Goal: Use online tool/utility: Utilize a website feature to perform a specific function

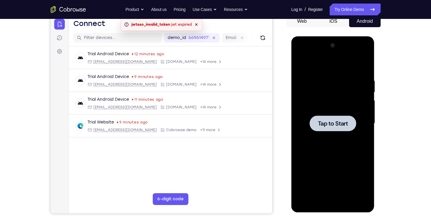
scroll to position [61, 0]
click at [354, 127] on div at bounding box center [333, 123] width 47 height 16
click at [335, 203] on div at bounding box center [333, 123] width 74 height 165
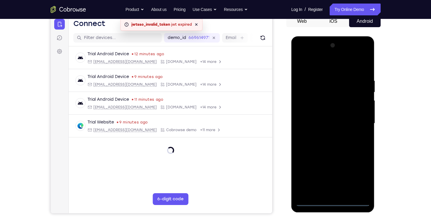
click at [357, 176] on div at bounding box center [333, 123] width 74 height 165
click at [302, 55] on div at bounding box center [333, 123] width 74 height 165
click at [356, 120] on div at bounding box center [333, 123] width 74 height 165
click at [359, 118] on div at bounding box center [333, 123] width 74 height 165
click at [358, 119] on div at bounding box center [333, 123] width 74 height 165
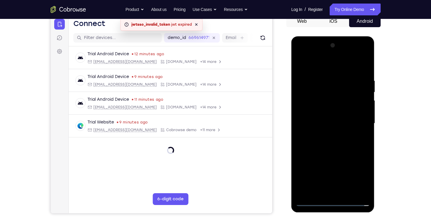
scroll to position [66, 0]
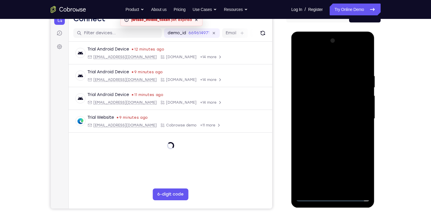
click at [325, 129] on div at bounding box center [333, 118] width 74 height 165
click at [348, 112] on div at bounding box center [333, 118] width 74 height 165
click at [324, 111] on div at bounding box center [333, 118] width 74 height 165
click at [324, 118] on div at bounding box center [333, 118] width 74 height 165
click at [326, 118] on div at bounding box center [333, 118] width 74 height 165
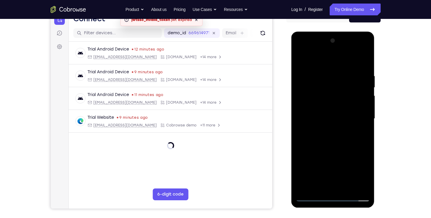
click at [331, 121] on div at bounding box center [333, 118] width 74 height 165
click at [336, 133] on div at bounding box center [333, 118] width 74 height 165
click at [337, 138] on div at bounding box center [333, 118] width 74 height 165
click at [340, 138] on div at bounding box center [333, 118] width 74 height 165
click at [339, 134] on div at bounding box center [333, 118] width 74 height 165
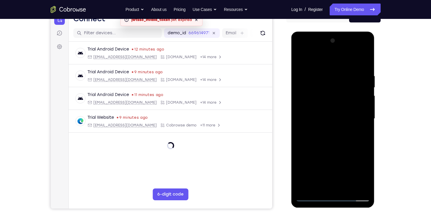
click at [363, 126] on div at bounding box center [333, 118] width 74 height 165
click at [340, 148] on div at bounding box center [333, 118] width 74 height 165
click at [367, 189] on div at bounding box center [333, 118] width 74 height 165
click at [348, 187] on div at bounding box center [333, 118] width 74 height 165
click at [335, 149] on div at bounding box center [333, 118] width 74 height 165
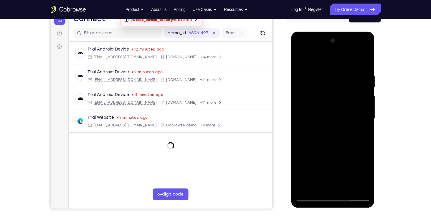
click at [329, 123] on div at bounding box center [333, 118] width 74 height 165
click at [325, 183] on div at bounding box center [333, 118] width 74 height 165
click at [319, 187] on div at bounding box center [333, 118] width 74 height 165
click at [333, 153] on div at bounding box center [333, 118] width 74 height 165
click at [347, 161] on div at bounding box center [333, 118] width 74 height 165
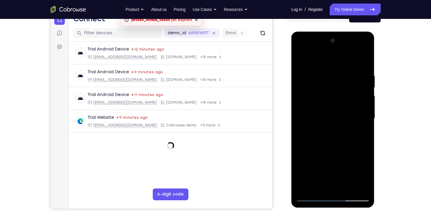
click at [364, 129] on div at bounding box center [333, 118] width 74 height 165
click at [313, 196] on div at bounding box center [333, 118] width 74 height 165
click at [312, 197] on div at bounding box center [333, 118] width 74 height 165
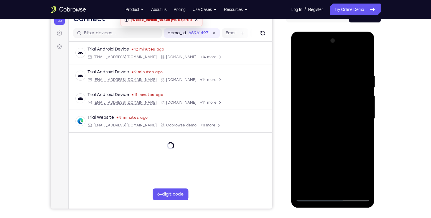
click at [323, 124] on div at bounding box center [333, 118] width 74 height 165
click at [312, 195] on div at bounding box center [333, 118] width 74 height 165
click at [326, 134] on div at bounding box center [333, 118] width 74 height 165
click at [327, 187] on div at bounding box center [333, 118] width 74 height 165
click at [364, 133] on div at bounding box center [333, 118] width 74 height 165
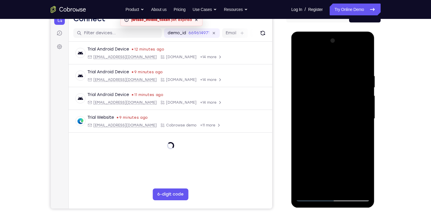
click at [361, 132] on div at bounding box center [333, 118] width 74 height 165
click at [312, 198] on div at bounding box center [333, 118] width 74 height 165
click at [367, 85] on div at bounding box center [333, 118] width 74 height 165
click at [366, 85] on div at bounding box center [333, 118] width 74 height 165
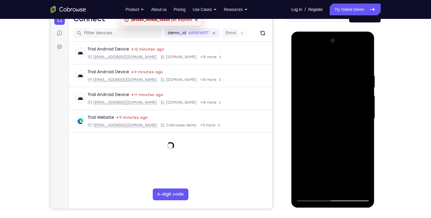
click at [313, 195] on div at bounding box center [333, 118] width 74 height 165
click at [313, 197] on div at bounding box center [333, 118] width 74 height 165
click at [323, 70] on div at bounding box center [333, 118] width 74 height 165
click at [356, 187] on div at bounding box center [333, 118] width 74 height 165
click at [361, 130] on div at bounding box center [333, 118] width 74 height 165
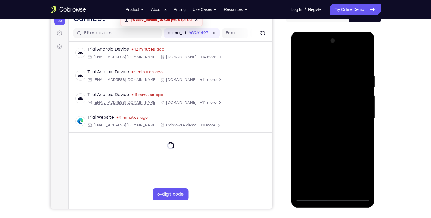
click at [362, 124] on div at bounding box center [333, 118] width 74 height 165
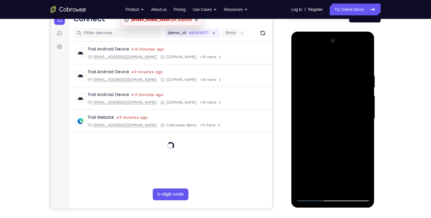
click at [362, 127] on div at bounding box center [333, 118] width 74 height 165
click at [362, 120] on div at bounding box center [333, 118] width 74 height 165
drag, startPoint x: 362, startPoint y: 121, endPoint x: 318, endPoint y: 118, distance: 43.4
click at [318, 118] on div at bounding box center [333, 118] width 74 height 165
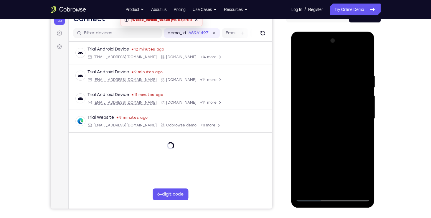
click at [363, 118] on div at bounding box center [333, 118] width 74 height 165
click at [363, 114] on div at bounding box center [333, 118] width 74 height 165
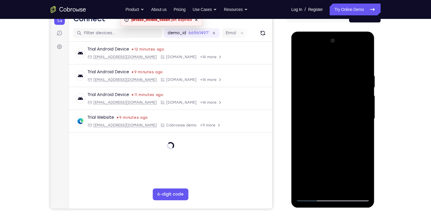
click at [363, 114] on div at bounding box center [333, 118] width 74 height 165
click at [312, 196] on div at bounding box center [333, 118] width 74 height 165
